Goal: Task Accomplishment & Management: Use online tool/utility

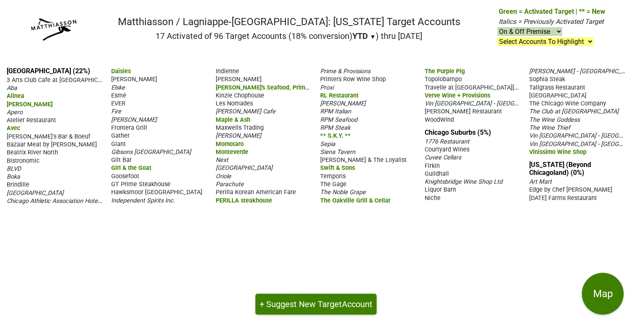
click at [444, 117] on span "WoodWind" at bounding box center [439, 119] width 29 height 7
click at [437, 120] on span "WoodWind" at bounding box center [439, 119] width 29 height 7
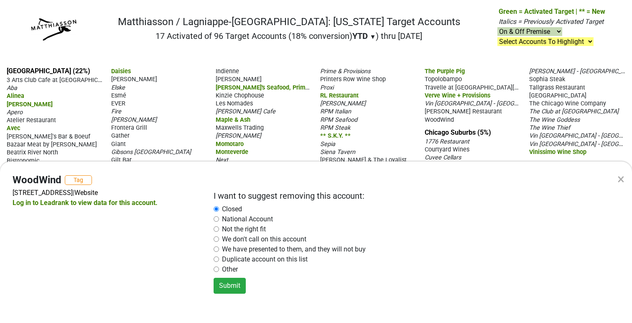
click at [216, 208] on input "radio" at bounding box center [216, 208] width 5 height 5
click at [230, 286] on button "Submit" at bounding box center [230, 286] width 32 height 16
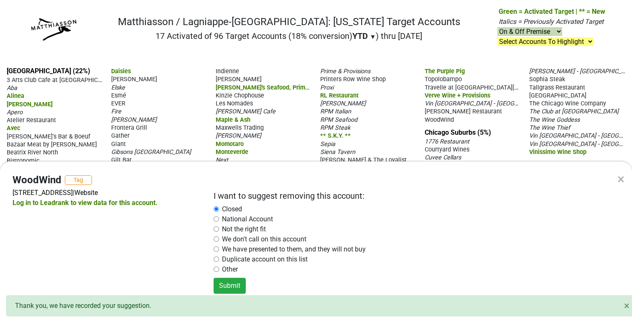
radio input "false"
